Goal: Task Accomplishment & Management: Use online tool/utility

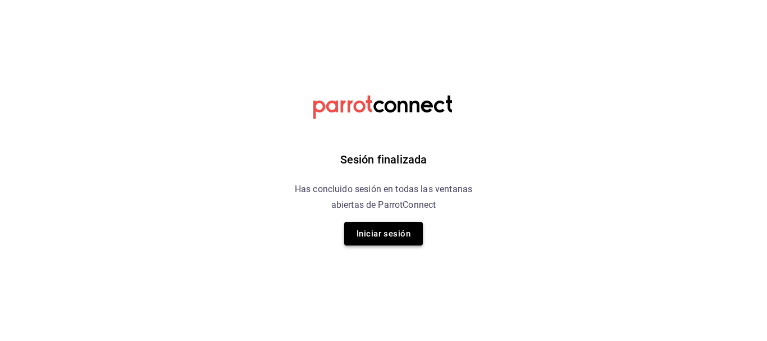
click at [359, 227] on button "Iniciar sesión" at bounding box center [383, 234] width 79 height 24
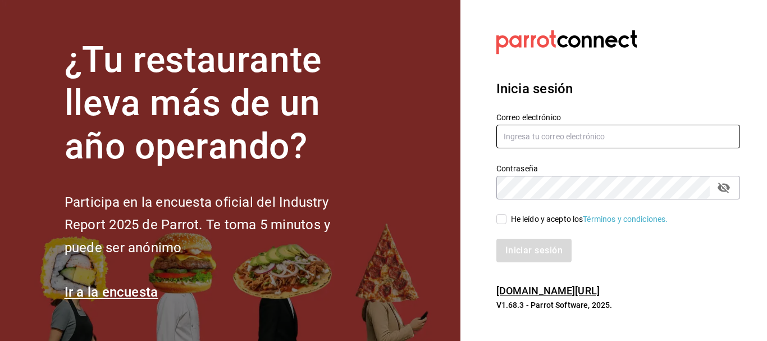
type input "5cincopizza@gmail.com"
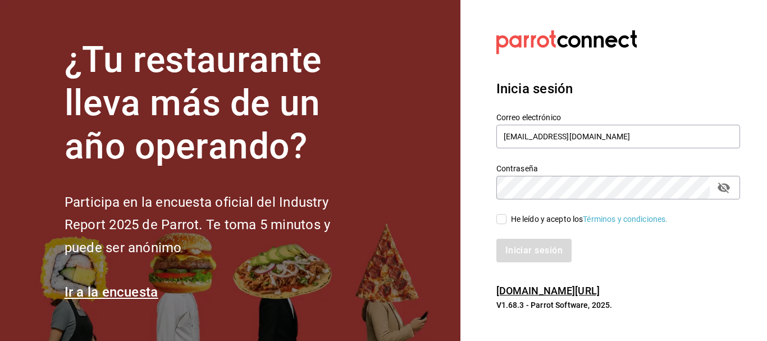
click at [503, 218] on input "He leído y acepto los Términos y condiciones." at bounding box center [501, 219] width 10 height 10
checkbox input "true"
click at [515, 250] on button "Iniciar sesión" at bounding box center [534, 250] width 76 height 24
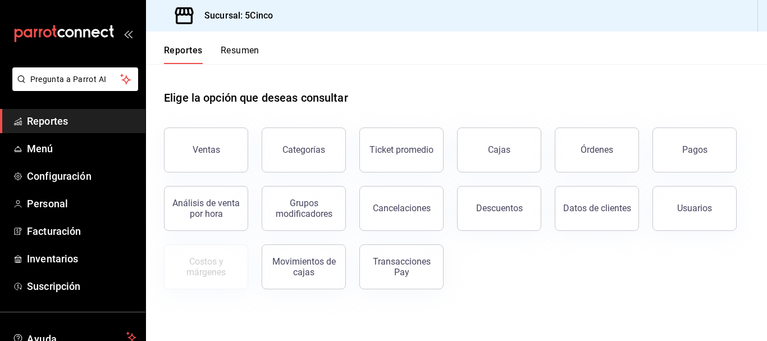
drag, startPoint x: 0, startPoint y: 0, endPoint x: 248, endPoint y: 82, distance: 261.4
click at [248, 82] on div "Elige la opción que deseas consultar" at bounding box center [456, 89] width 585 height 50
click at [235, 56] on button "Resumen" at bounding box center [240, 54] width 39 height 19
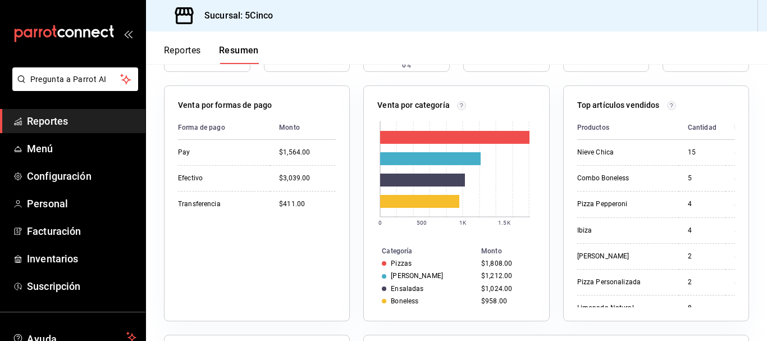
scroll to position [168, 0]
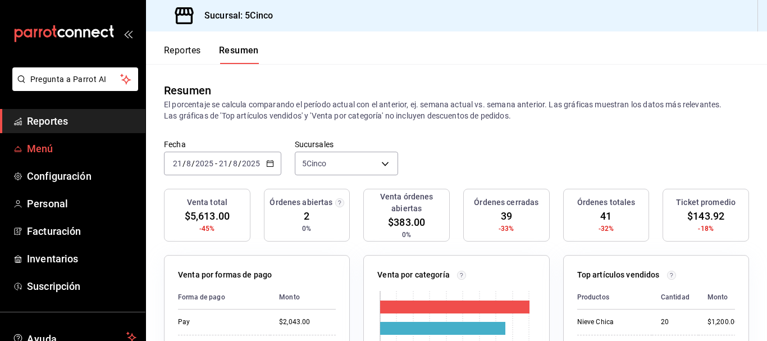
click at [36, 153] on span "Menú" at bounding box center [81, 148] width 109 height 15
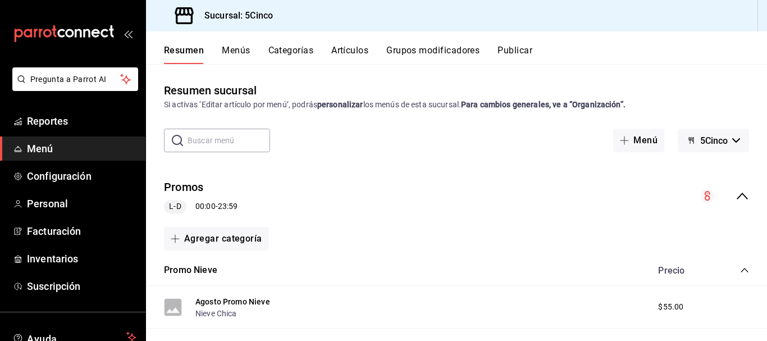
click at [250, 51] on div "Resumen Menús Categorías Artículos Grupos modificadores Publicar" at bounding box center [465, 54] width 603 height 19
click at [238, 49] on button "Menús" at bounding box center [236, 54] width 28 height 19
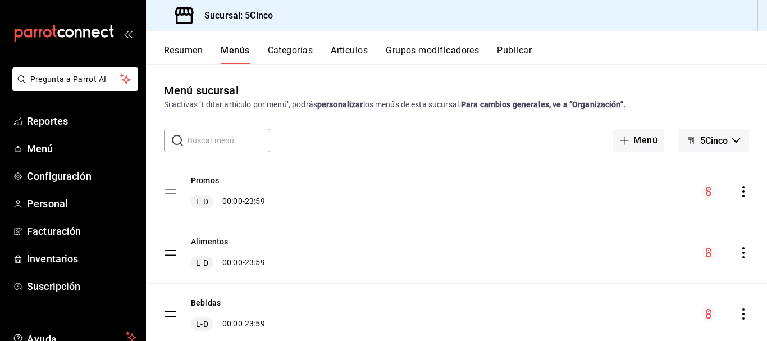
click at [352, 47] on button "Artículos" at bounding box center [349, 54] width 37 height 19
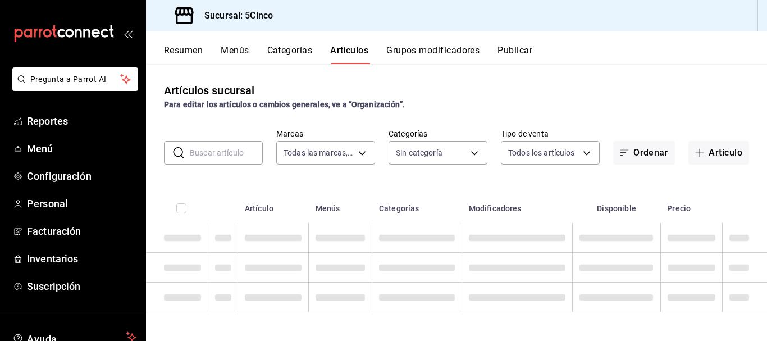
type input "8f35f587-e462-420b-a761-ee9f60806f21"
click at [216, 149] on input "text" at bounding box center [226, 152] width 73 height 22
type input "46ded28d-c232-4de3-ae2a-5f55cd3dd250,c1ac402c-f3d0-463d-9a97-cfde7c406cde,d6bdd…"
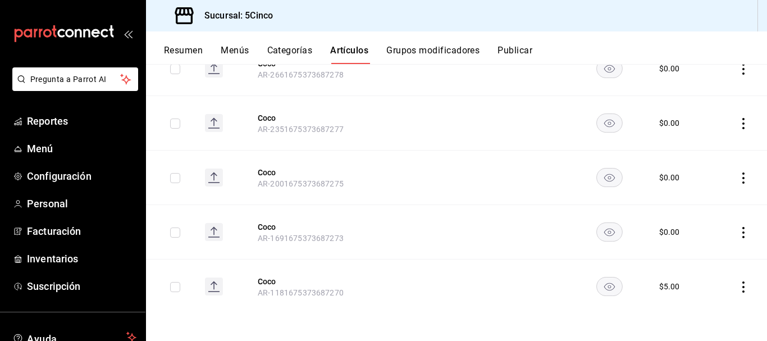
scroll to position [125, 0]
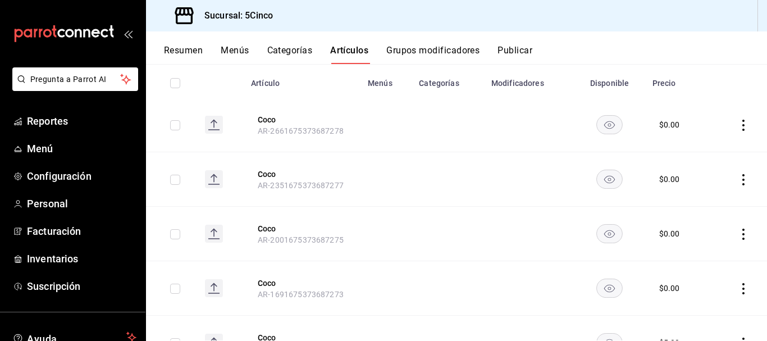
type input "coco"
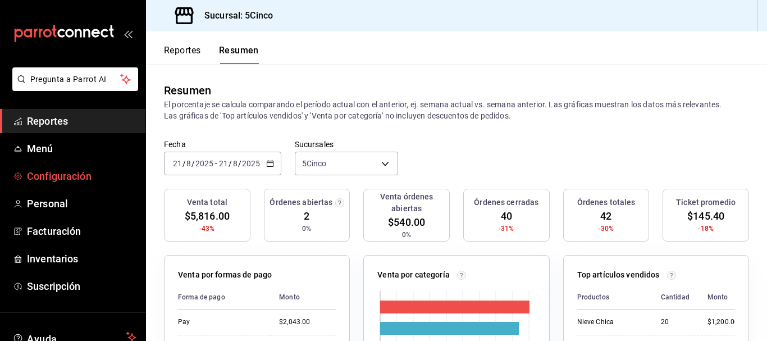
click at [69, 178] on span "Configuración" at bounding box center [81, 175] width 109 height 15
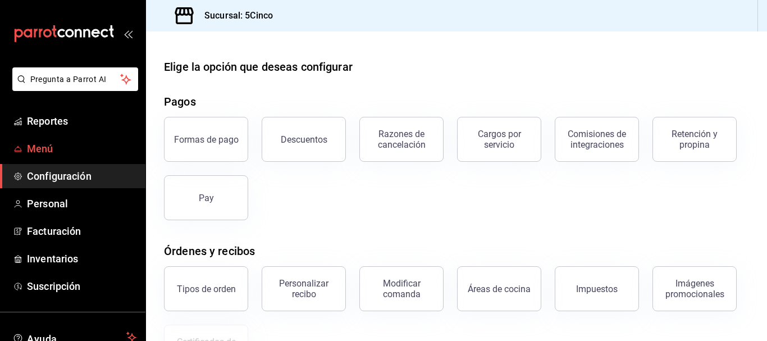
click at [45, 144] on span "Menú" at bounding box center [81, 148] width 109 height 15
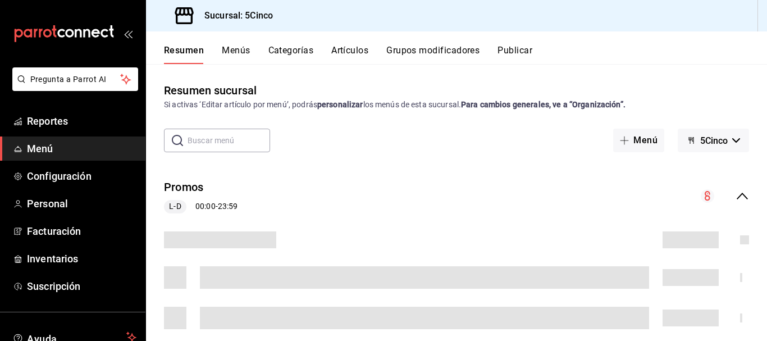
click at [419, 49] on button "Grupos modificadores" at bounding box center [432, 54] width 93 height 19
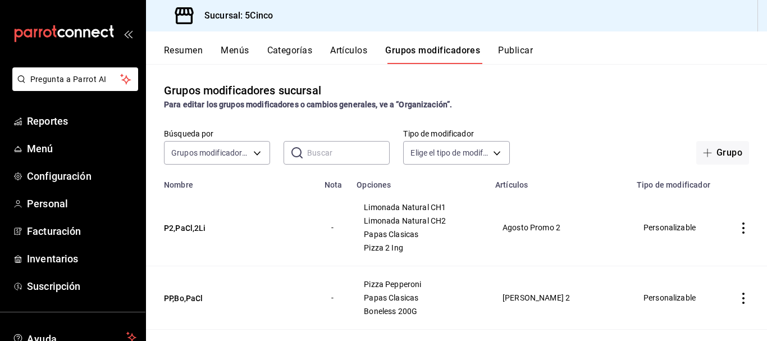
click at [327, 163] on input "text" at bounding box center [348, 152] width 82 height 22
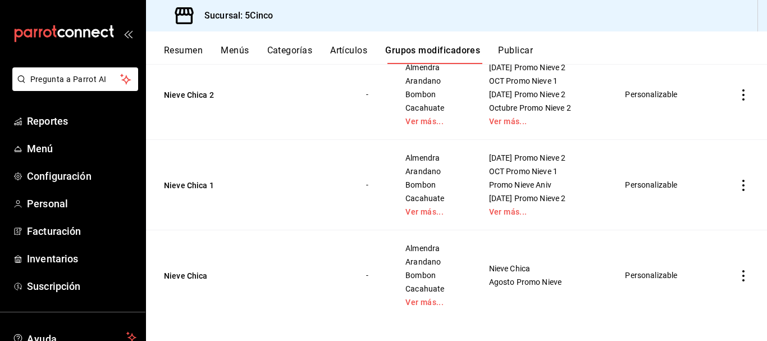
scroll to position [237, 0]
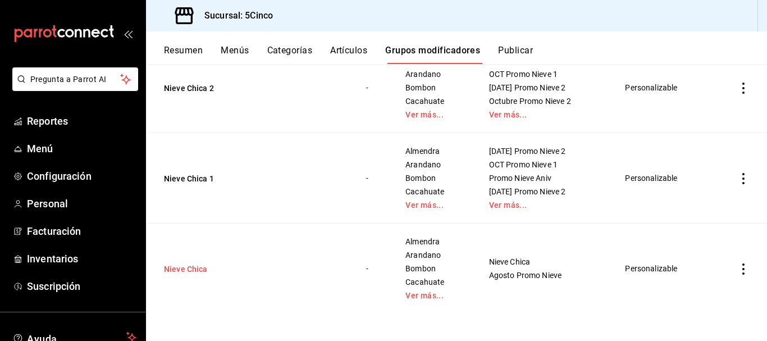
type input "nieve chica"
click at [181, 269] on button "Nieve Chica" at bounding box center [231, 268] width 135 height 11
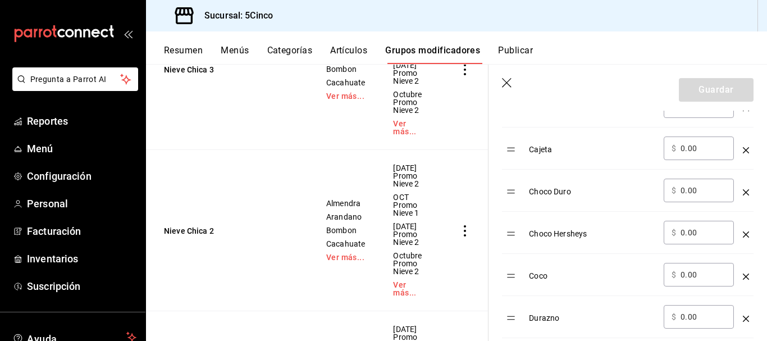
scroll to position [561, 0]
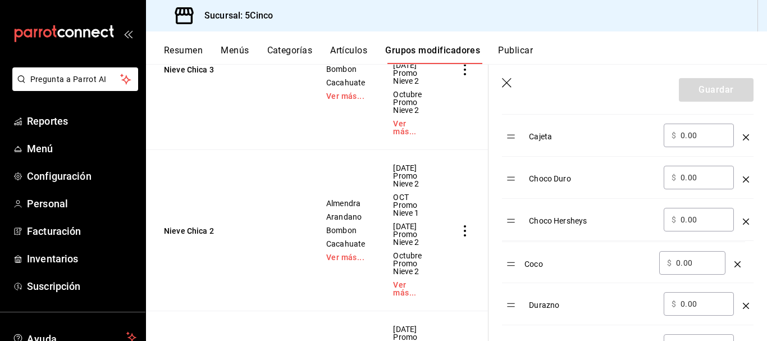
click at [544, 262] on div "Coco" at bounding box center [592, 259] width 126 height 19
click at [540, 263] on div "Coco" at bounding box center [592, 259] width 126 height 19
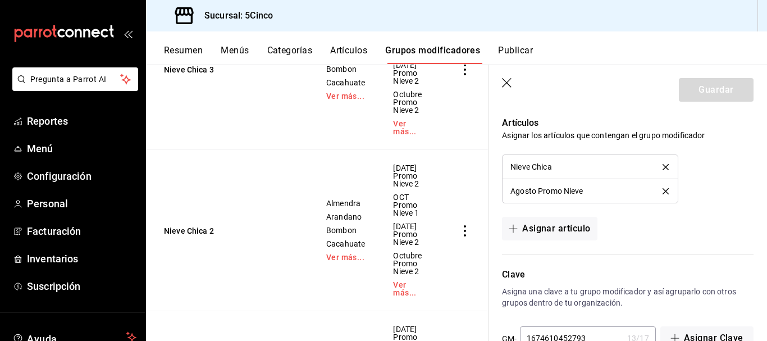
scroll to position [1750, 0]
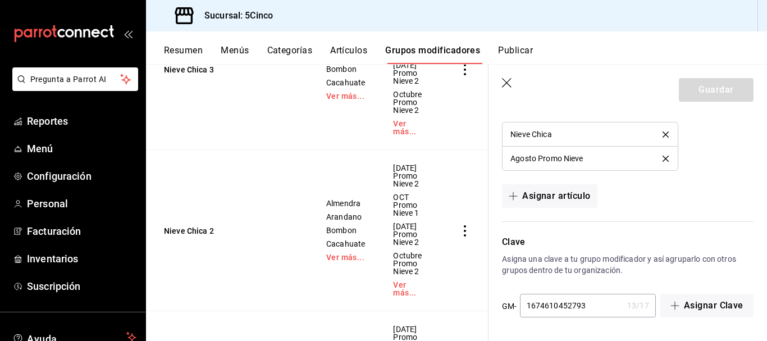
click at [506, 84] on icon "button" at bounding box center [507, 83] width 11 height 11
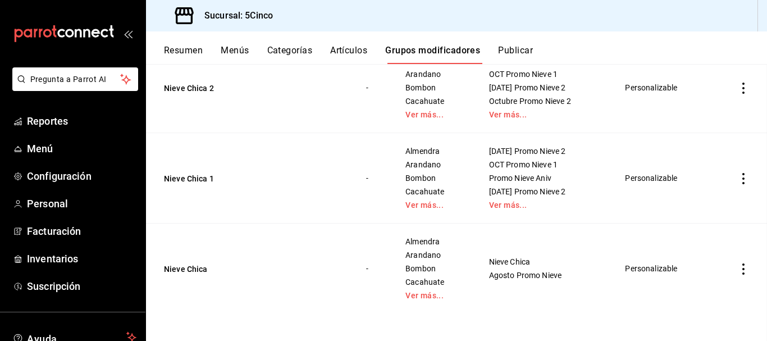
scroll to position [210, 0]
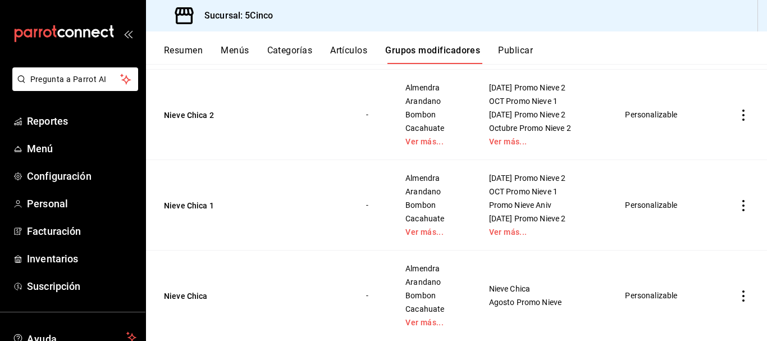
click at [100, 100] on li "Pregunta a Parrot AI" at bounding box center [72, 88] width 136 height 42
click at [55, 135] on ul "Reportes Menú Configuración Personal Facturación Inventarios Suscripción" at bounding box center [72, 203] width 145 height 189
click at [53, 126] on span "Reportes" at bounding box center [81, 120] width 109 height 15
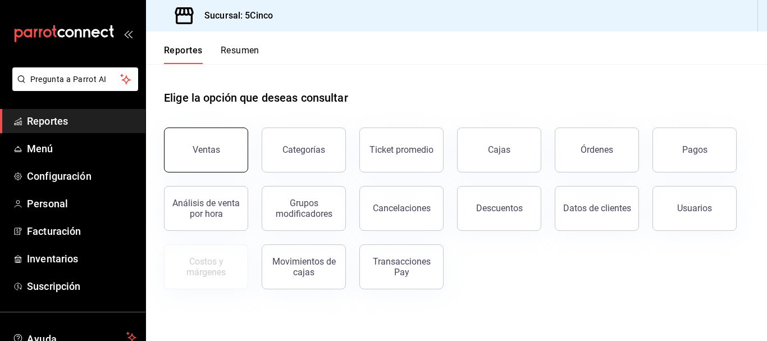
click at [209, 152] on div "Ventas" at bounding box center [205, 149] width 27 height 11
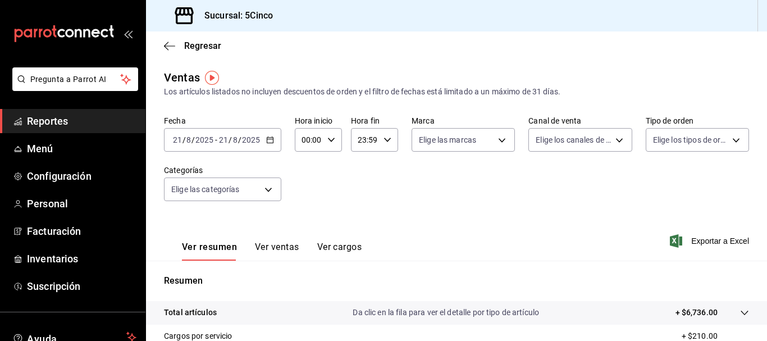
click at [269, 140] on icon "button" at bounding box center [270, 140] width 8 height 8
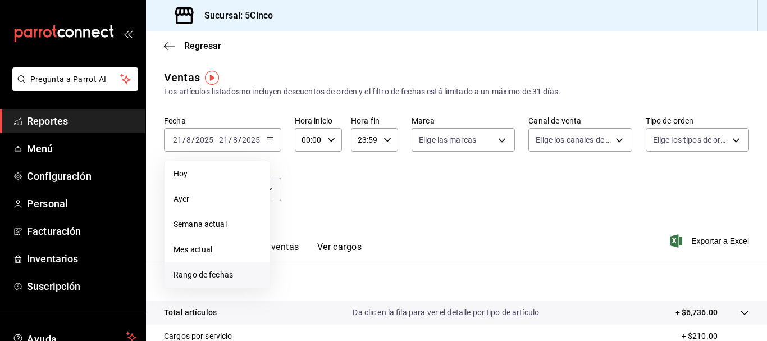
click at [217, 276] on span "Rango de fechas" at bounding box center [216, 275] width 87 height 12
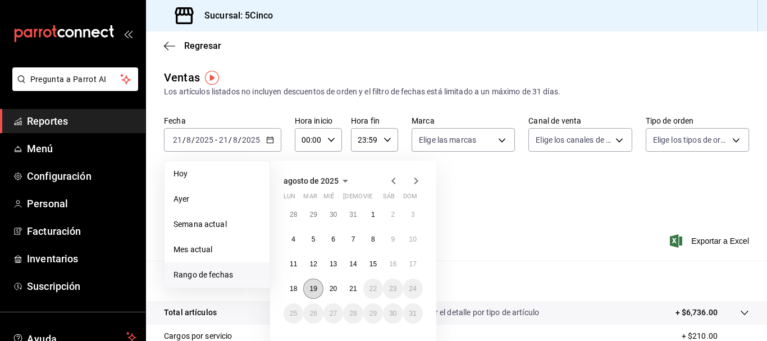
click at [313, 288] on abbr "19" at bounding box center [312, 289] width 7 height 8
click at [352, 290] on abbr "21" at bounding box center [352, 289] width 7 height 8
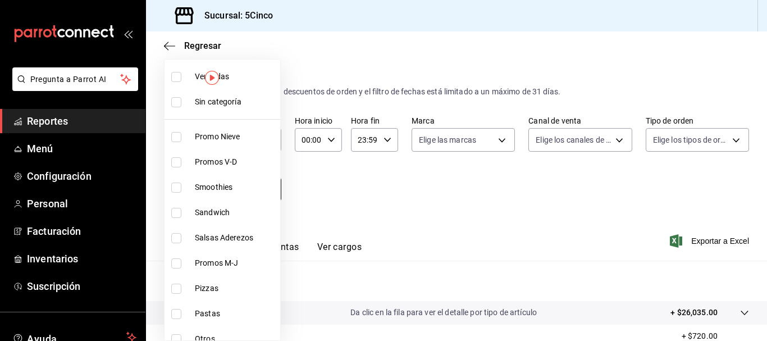
click at [237, 192] on body "Pregunta a Parrot AI Reportes Menú Configuración Personal Facturación Inventari…" at bounding box center [383, 170] width 767 height 341
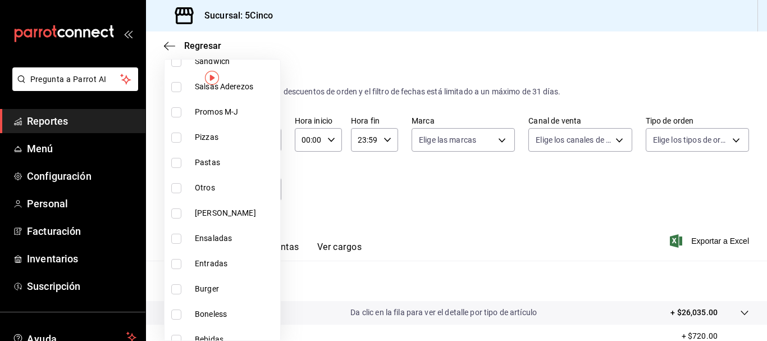
scroll to position [168, 0]
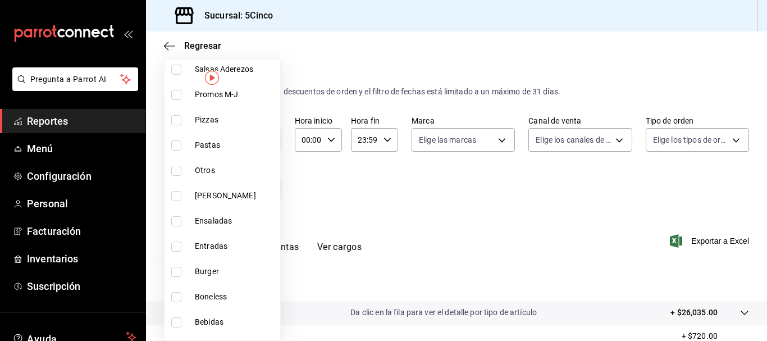
click at [211, 324] on span "Bebidas" at bounding box center [235, 322] width 81 height 12
type input "31958262-5446-4f07-932d-069843a983f3"
checkbox input "true"
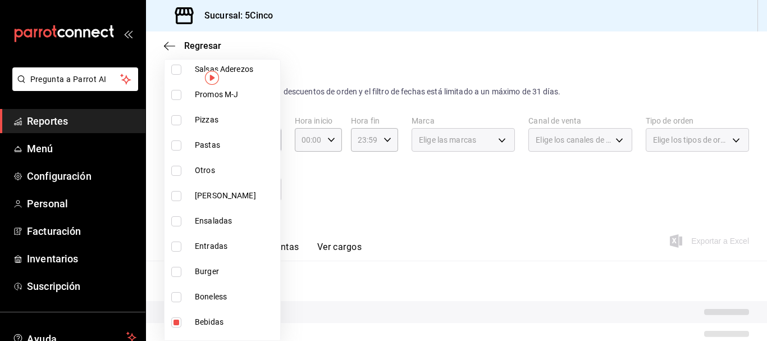
click at [326, 203] on div at bounding box center [383, 170] width 767 height 341
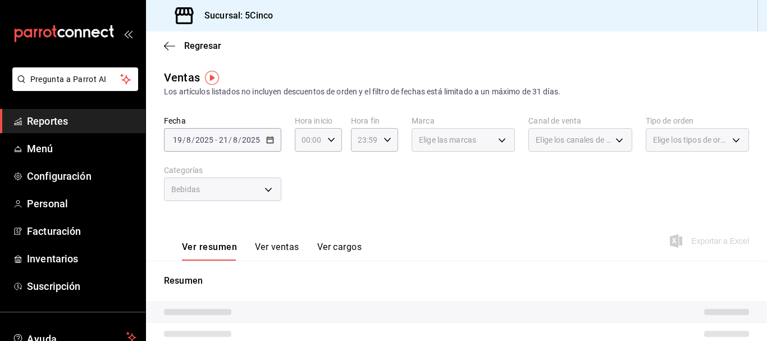
click at [287, 250] on button "Ver ventas" at bounding box center [277, 250] width 44 height 19
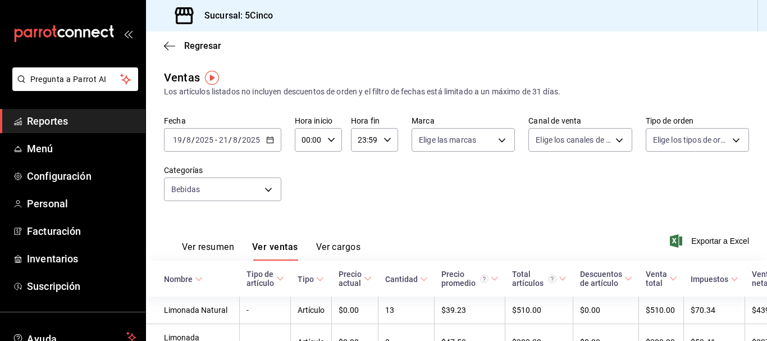
click at [274, 142] on div "[DATE] [DATE] - [DATE] [DATE]" at bounding box center [222, 140] width 117 height 24
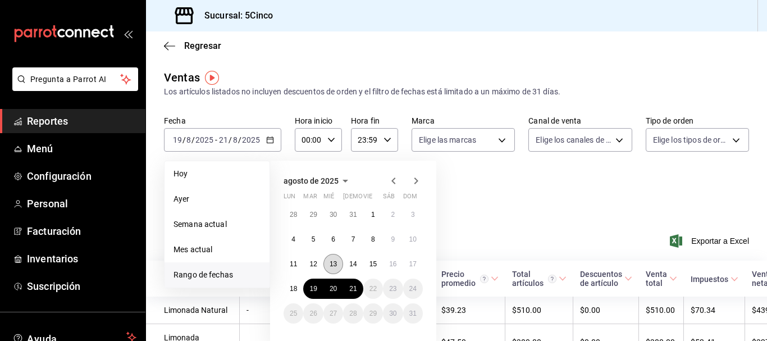
click at [334, 267] on abbr "13" at bounding box center [332, 264] width 7 height 8
click at [411, 263] on abbr "17" at bounding box center [412, 264] width 7 height 8
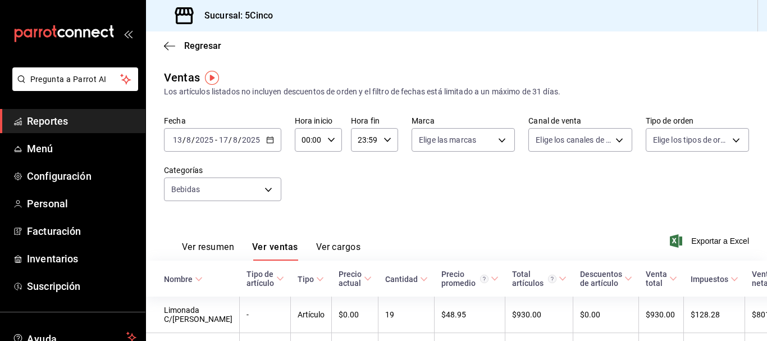
click at [364, 197] on div "Fecha [DATE] [DATE] - [DATE] [DATE] Hora inicio 00:00 Hora inicio Hora fin 23:5…" at bounding box center [456, 165] width 585 height 99
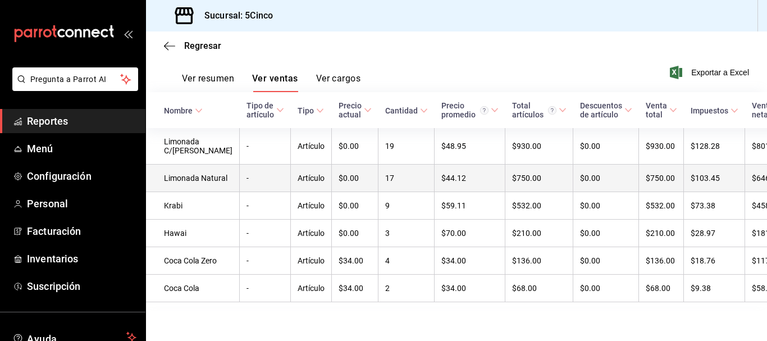
scroll to position [203, 0]
